Goal: Task Accomplishment & Management: Manage account settings

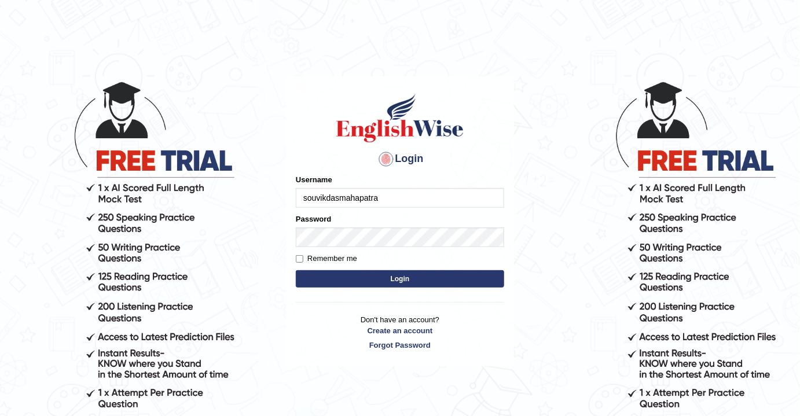
type input "souvikdasmahapatra"
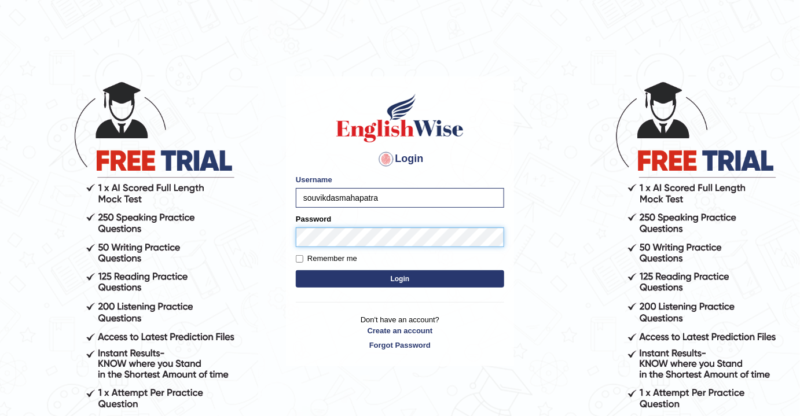
click at [296, 270] on button "Login" at bounding box center [400, 278] width 208 height 17
